Goal: Task Accomplishment & Management: Complete application form

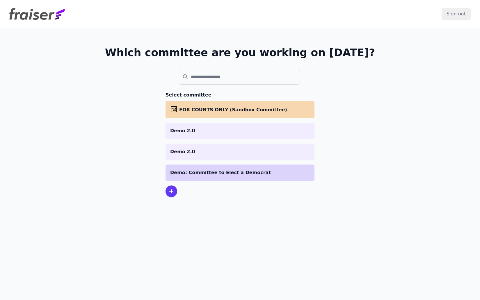
click at [194, 172] on p "Demo: Committee to Elect a Democrat" at bounding box center [240, 172] width 140 height 7
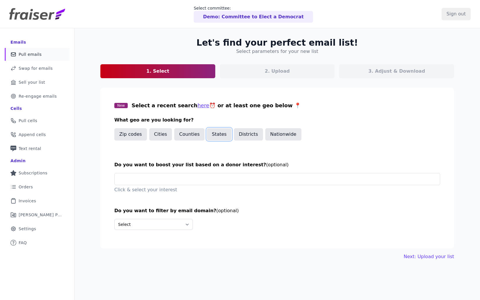
click at [217, 137] on button "States" at bounding box center [219, 134] width 25 height 12
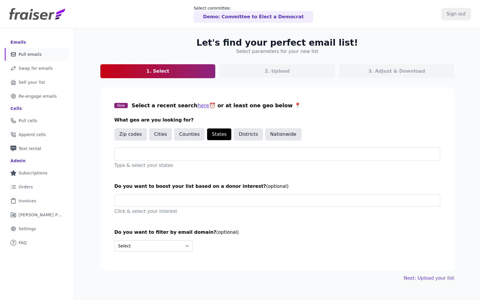
drag, startPoint x: 174, startPoint y: 154, endPoint x: 173, endPoint y: 149, distance: 5.1
click at [174, 153] on body "Select committee: Demo: Committee to Elect a Democrat Sign out Emails Mail Icon…" at bounding box center [240, 150] width 480 height 300
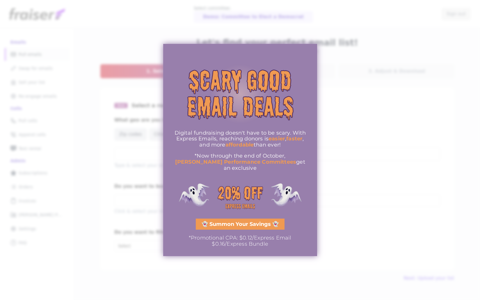
click at [364, 152] on div at bounding box center [240, 150] width 480 height 300
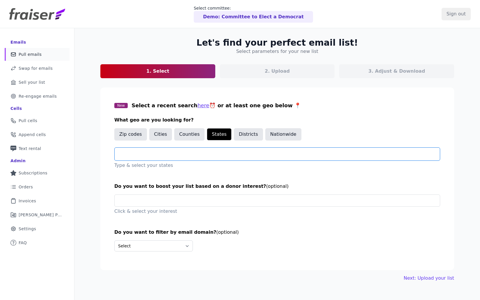
click at [150, 151] on input "text" at bounding box center [279, 154] width 320 height 7
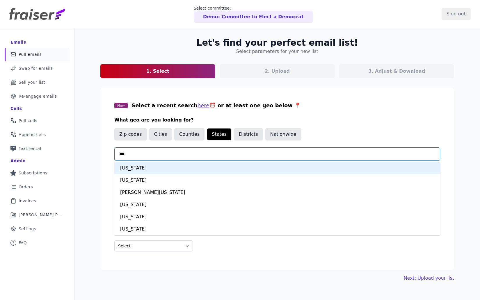
type input "****"
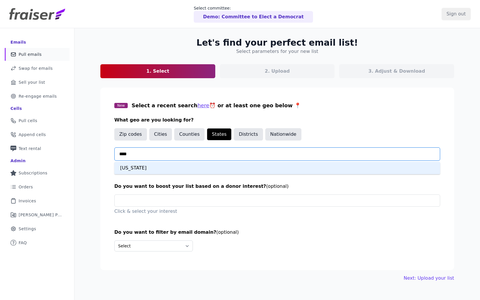
click at [130, 167] on div "[US_STATE]" at bounding box center [277, 168] width 326 height 12
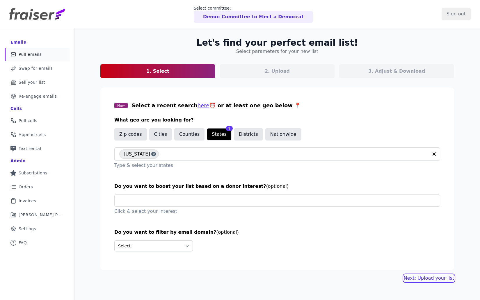
click at [424, 277] on link "Next: Upload your list" at bounding box center [429, 278] width 50 height 7
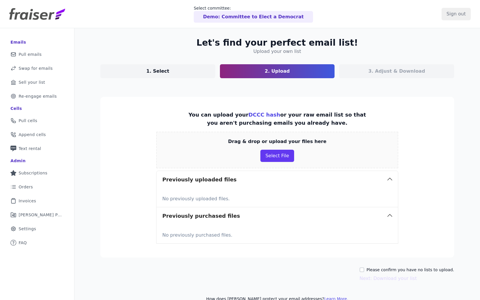
drag, startPoint x: 362, startPoint y: 268, endPoint x: 370, endPoint y: 275, distance: 9.7
click at [363, 269] on div "Please confirm you have no lists to upload. Next: Download your list" at bounding box center [277, 274] width 354 height 15
click at [364, 269] on input "Please confirm you have no lists to upload." at bounding box center [361, 269] width 5 height 5
checkbox input "true"
click at [373, 278] on button "Next: Download your list" at bounding box center [387, 278] width 57 height 7
